Goal: Transaction & Acquisition: Purchase product/service

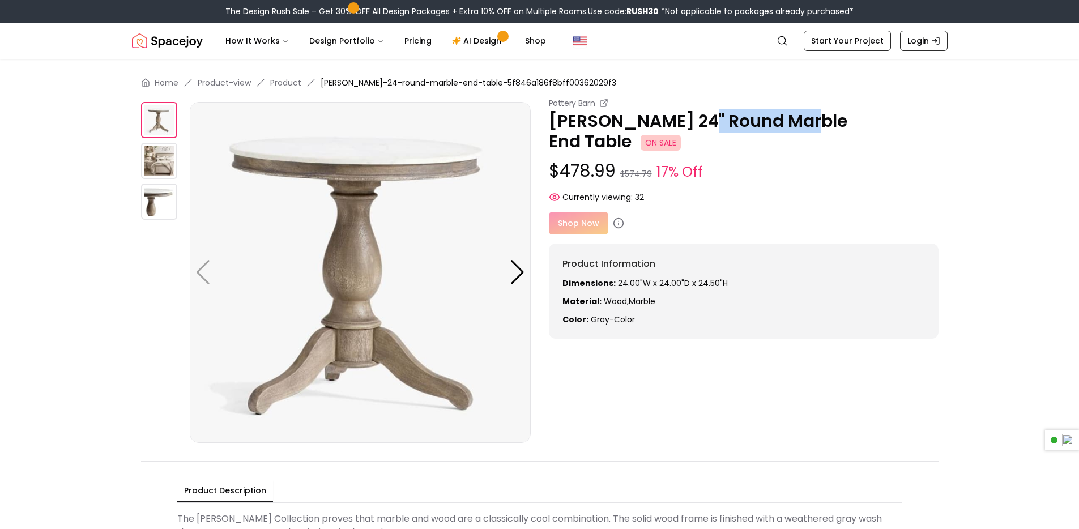
drag, startPoint x: 692, startPoint y: 118, endPoint x: 798, endPoint y: 121, distance: 106.5
click at [798, 121] on p "[PERSON_NAME] 24" Round Marble End Table ON SALE" at bounding box center [744, 131] width 390 height 41
click at [516, 268] on div at bounding box center [517, 272] width 15 height 25
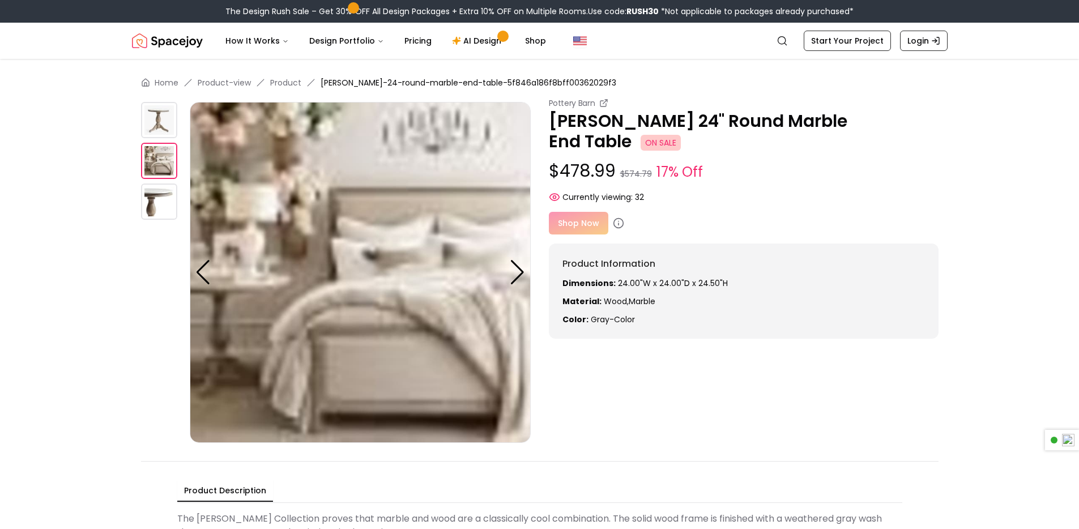
click at [515, 268] on div at bounding box center [517, 272] width 15 height 25
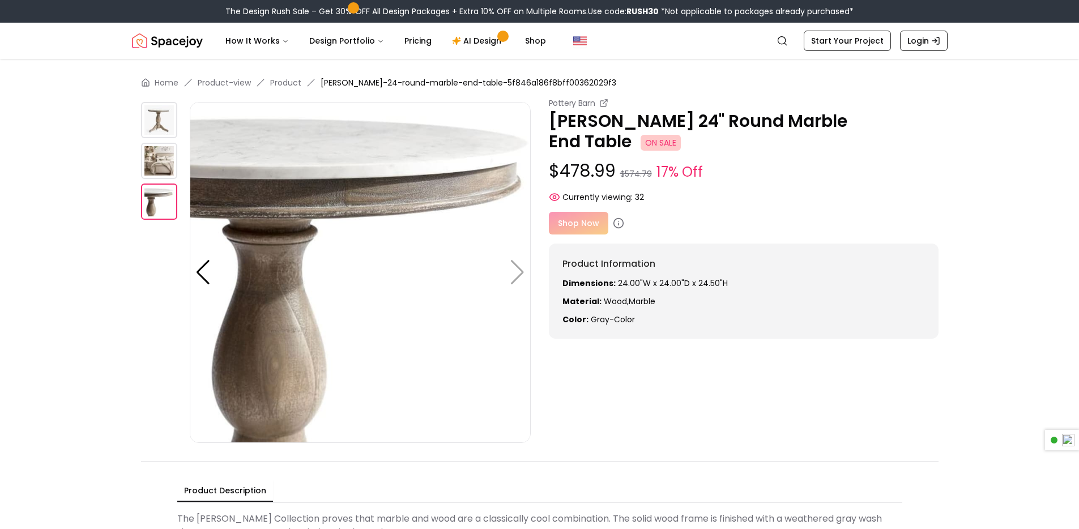
click at [517, 268] on img at bounding box center [360, 272] width 341 height 341
click at [205, 260] on div at bounding box center [202, 272] width 15 height 25
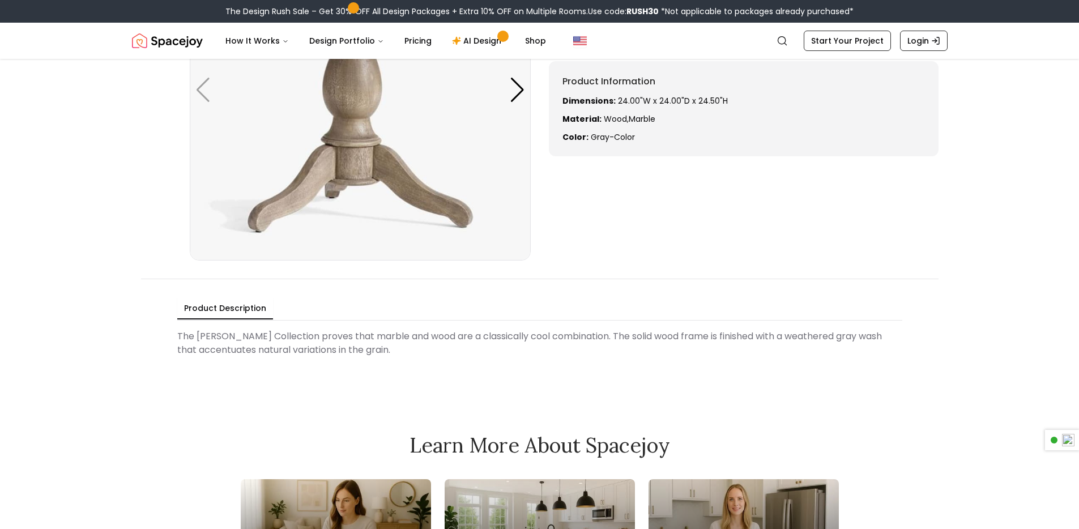
scroll to position [194, 0]
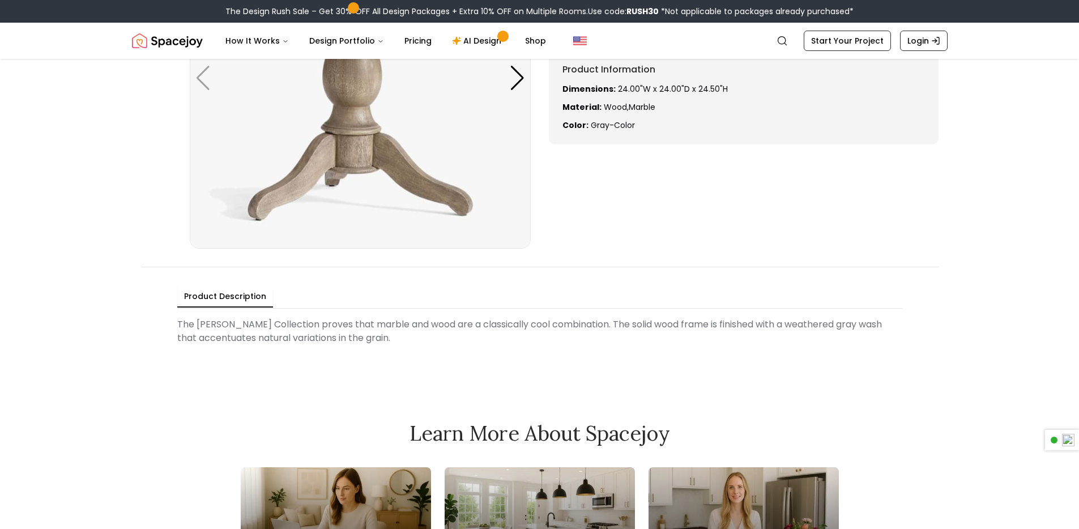
drag, startPoint x: 729, startPoint y: 327, endPoint x: 487, endPoint y: 331, distance: 241.8
click at [487, 331] on Description "The [PERSON_NAME] Collection proves that marble and wood are a classically cool…" at bounding box center [539, 331] width 725 height 36
drag, startPoint x: 487, startPoint y: 331, endPoint x: 513, endPoint y: 331, distance: 26.0
click at [487, 331] on Description "The [PERSON_NAME] Collection proves that marble and wood are a classically cool…" at bounding box center [539, 331] width 725 height 36
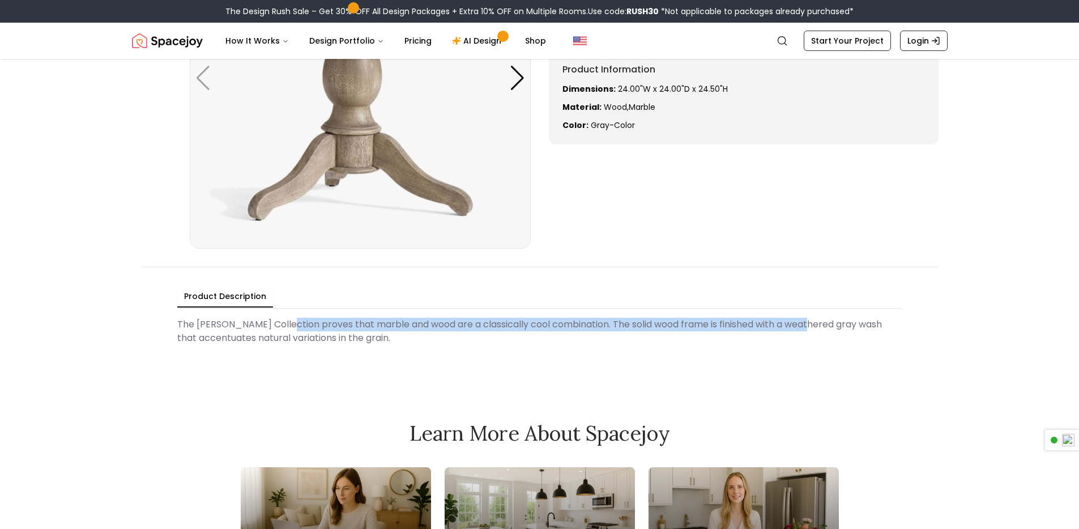
drag, startPoint x: 787, startPoint y: 327, endPoint x: 288, endPoint y: 326, distance: 498.3
click at [288, 326] on Description "The [PERSON_NAME] Collection proves that marble and wood are a classically cool…" at bounding box center [539, 331] width 725 height 36
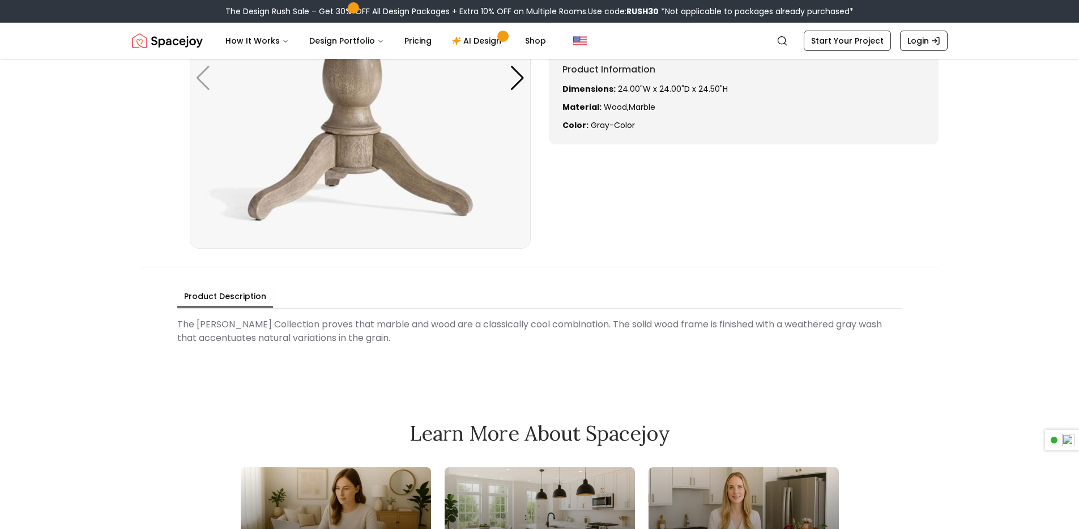
click at [288, 326] on Description "The [PERSON_NAME] Collection proves that marble and wood are a classically cool…" at bounding box center [539, 331] width 725 height 36
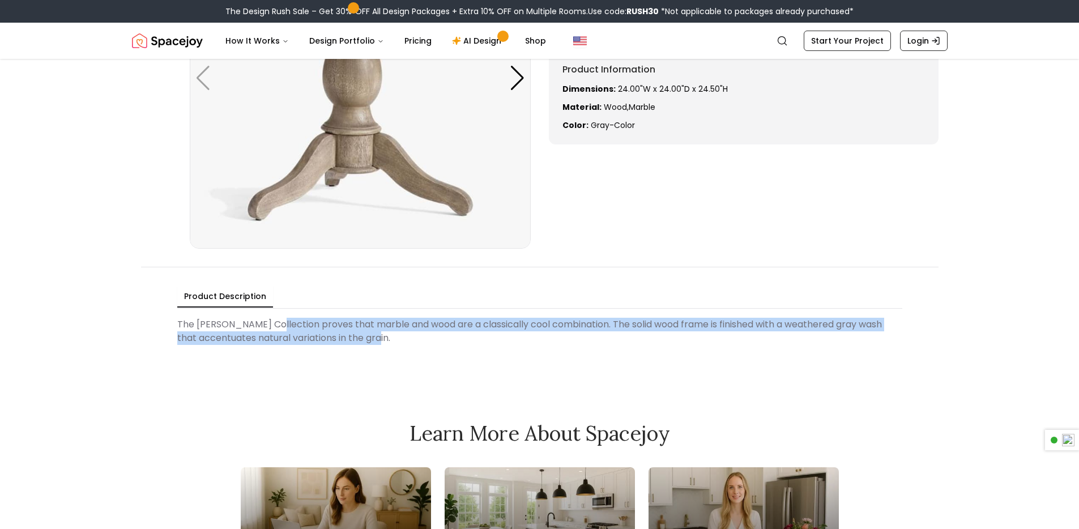
drag, startPoint x: 337, startPoint y: 333, endPoint x: 275, endPoint y: 324, distance: 62.4
click at [275, 324] on Description "The [PERSON_NAME] Collection proves that marble and wood are a classically cool…" at bounding box center [539, 331] width 725 height 36
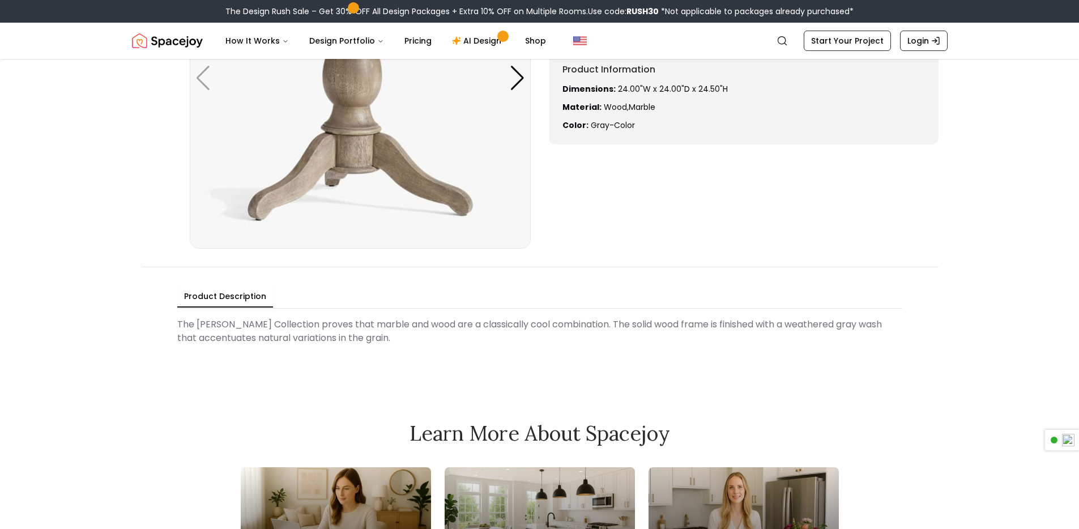
click at [275, 324] on Description "The [PERSON_NAME] Collection proves that marble and wood are a classically cool…" at bounding box center [539, 331] width 725 height 36
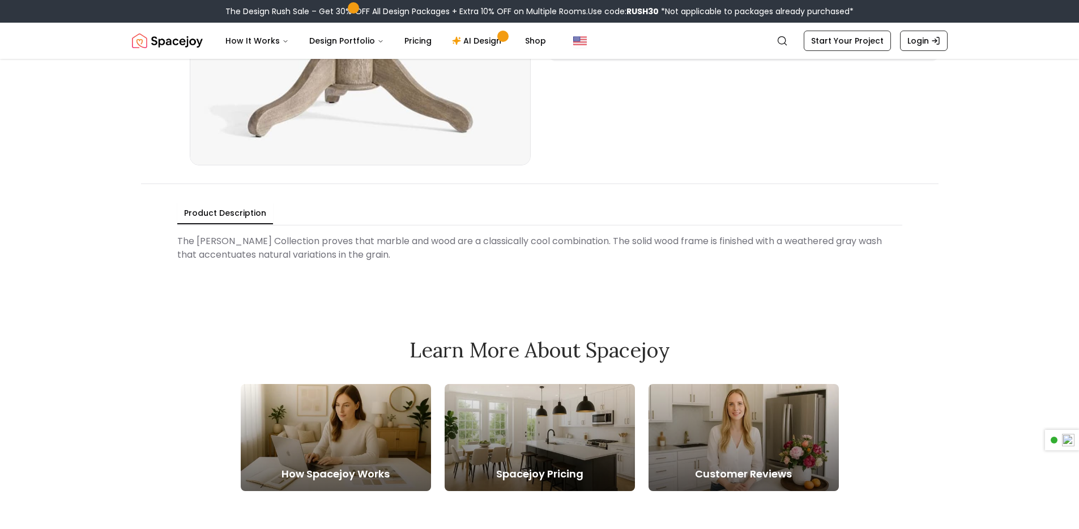
scroll to position [0, 0]
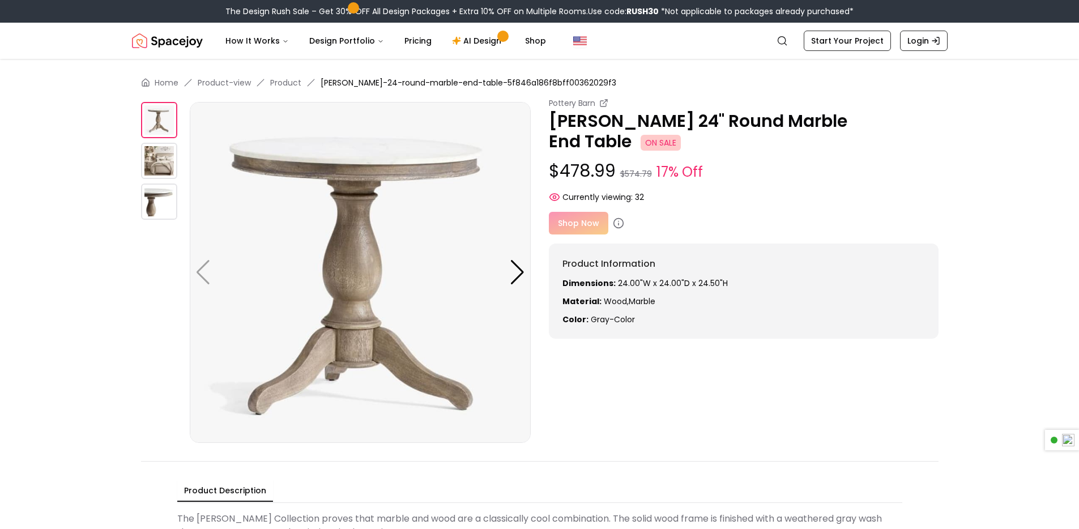
click at [872, 161] on p "$478.99 $574.79 17% Off" at bounding box center [744, 172] width 390 height 22
